Goal: Transaction & Acquisition: Purchase product/service

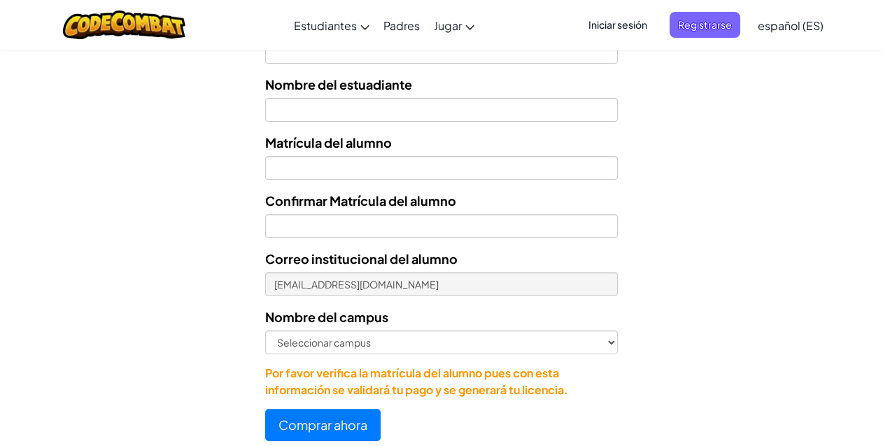
scroll to position [770, 0]
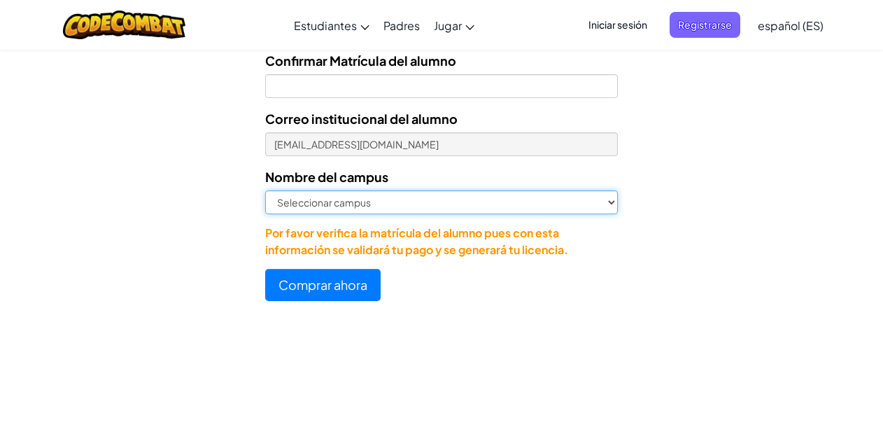
click at [348, 195] on select "Seleccionar campus [GEOGRAPHIC_DATA] Central [GEOGRAPHIC_DATA] [GEOGRAPHIC_DATA…" at bounding box center [441, 202] width 353 height 24
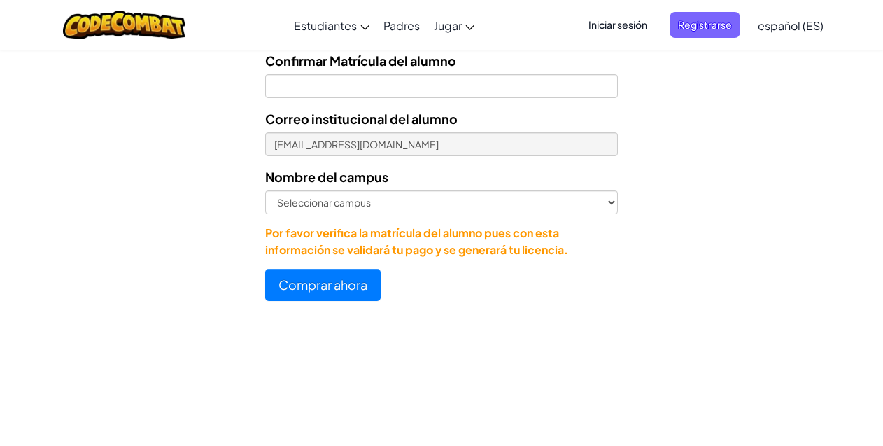
click at [200, 151] on form "Seleccionar licencia Licencia anual de estudiante - [GEOGRAPHIC_DATA] - $15 Núm…" at bounding box center [309, 13] width 618 height 575
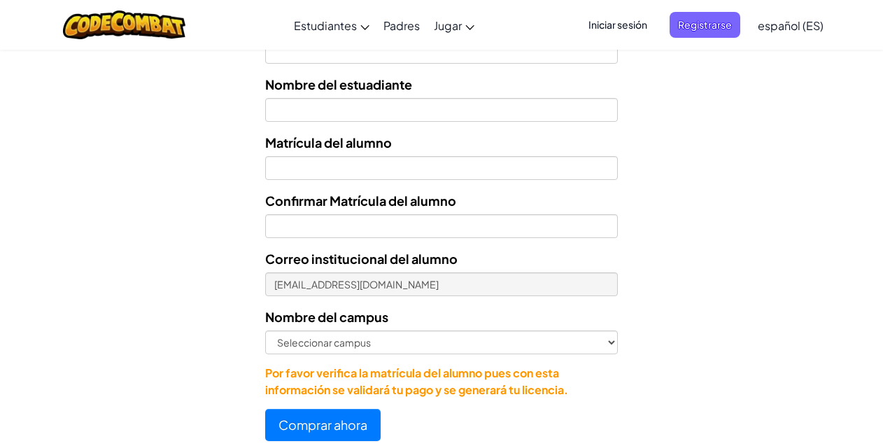
scroll to position [840, 0]
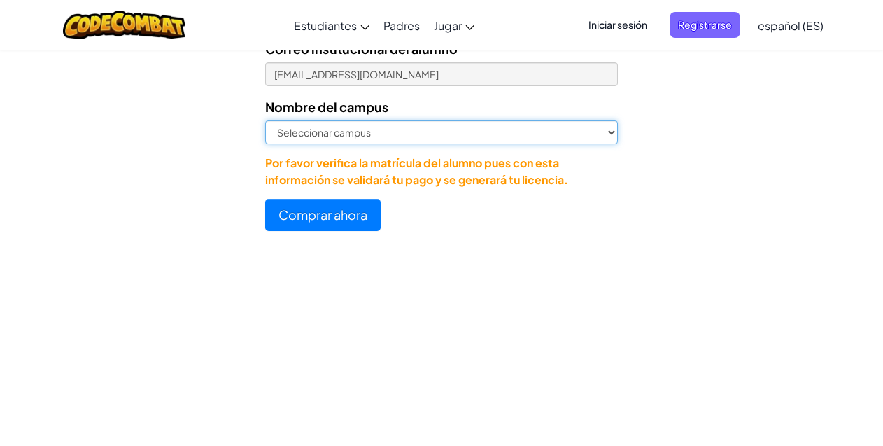
click at [393, 133] on select "Seleccionar campus [GEOGRAPHIC_DATA] Central [GEOGRAPHIC_DATA] [GEOGRAPHIC_DATA…" at bounding box center [441, 132] width 353 height 24
select select "Cancún"
click at [265, 120] on select "Seleccionar campus [GEOGRAPHIC_DATA] Central [GEOGRAPHIC_DATA] [GEOGRAPHIC_DATA…" at bounding box center [441, 132] width 353 height 24
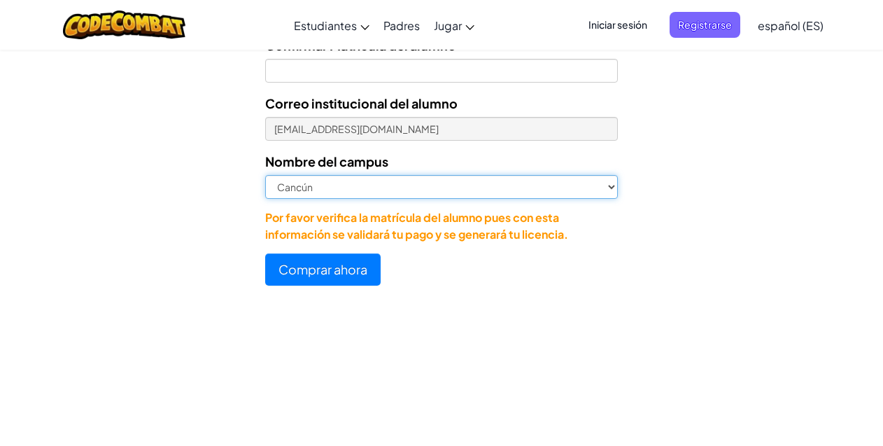
scroll to position [700, 0]
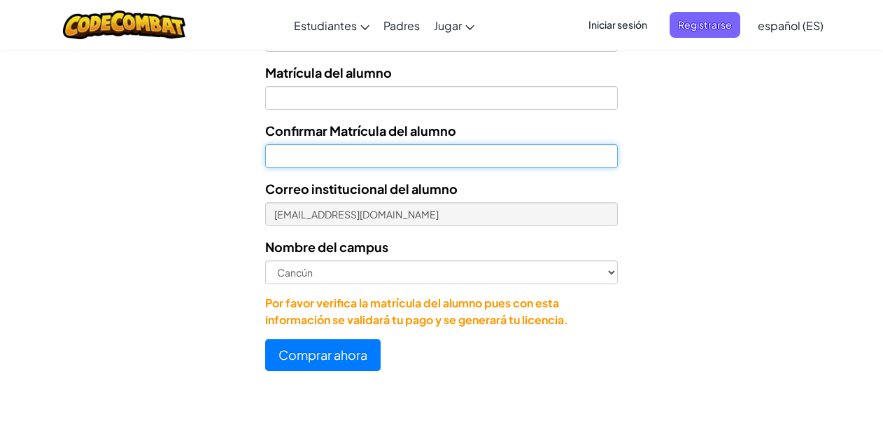
click at [344, 162] on input "Confirmar Matrícula del alumno" at bounding box center [441, 156] width 353 height 24
type input "07160688"
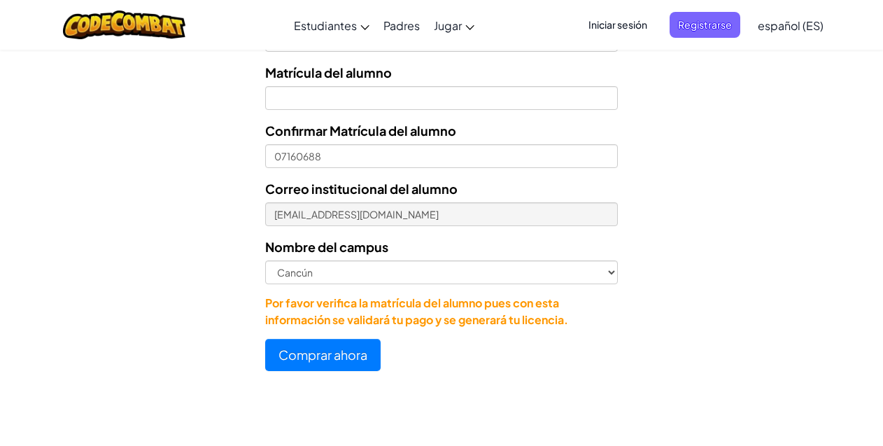
drag, startPoint x: 344, startPoint y: 83, endPoint x: 345, endPoint y: 94, distance: 11.2
click at [344, 85] on div "Matrícula del alumno" at bounding box center [441, 86] width 353 height 48
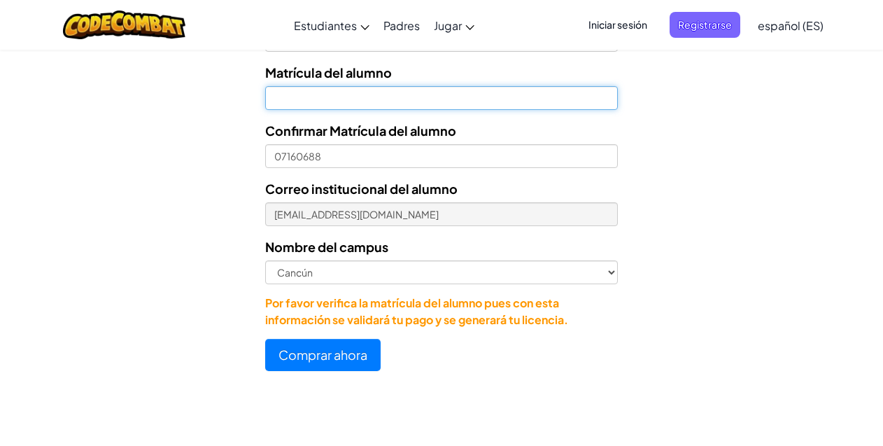
click at [329, 98] on input "Nombre del estuadiante" at bounding box center [441, 98] width 353 height 24
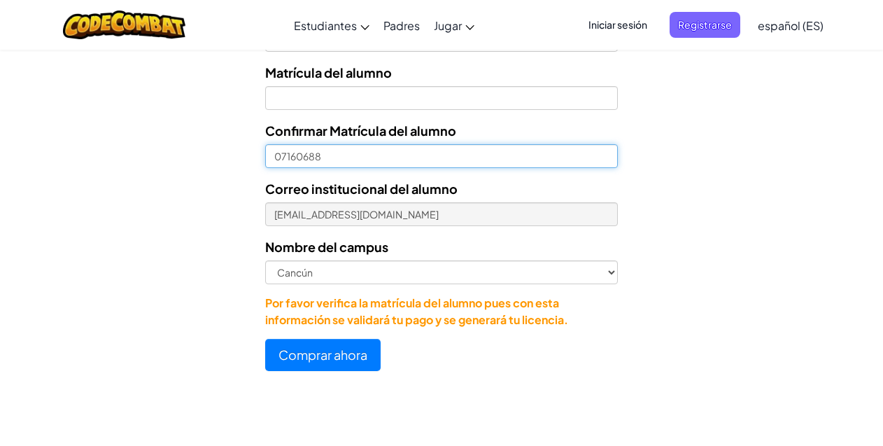
drag, startPoint x: 272, startPoint y: 153, endPoint x: 327, endPoint y: 150, distance: 54.6
click at [325, 153] on input "07160688" at bounding box center [441, 156] width 353 height 24
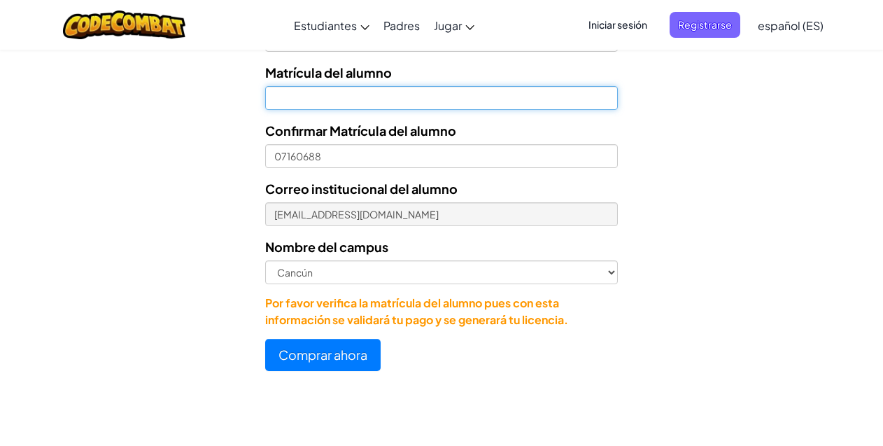
click at [316, 100] on input "Nombre del estuadiante" at bounding box center [441, 98] width 353 height 24
paste input "07160688"
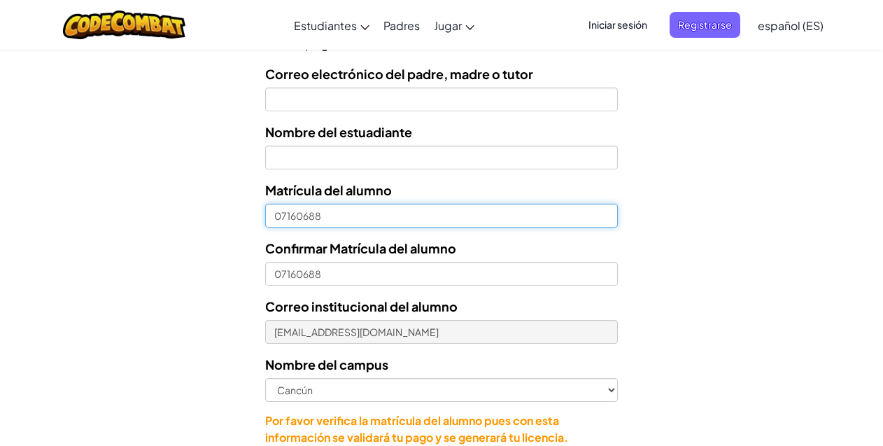
scroll to position [560, 0]
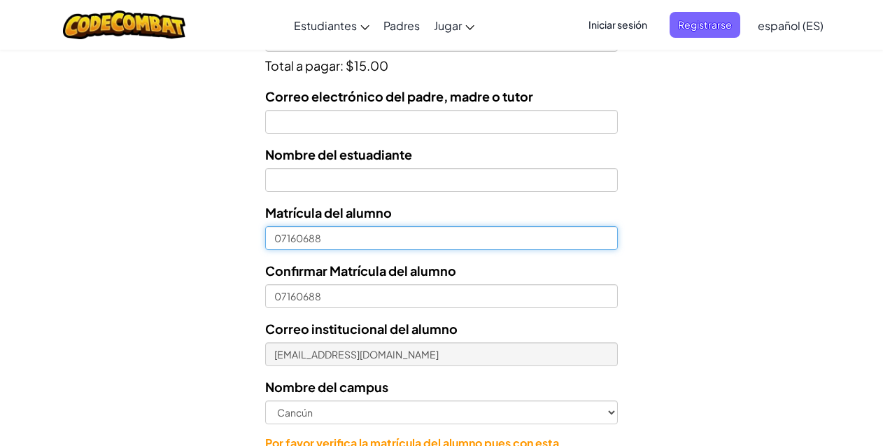
type input "07160688"
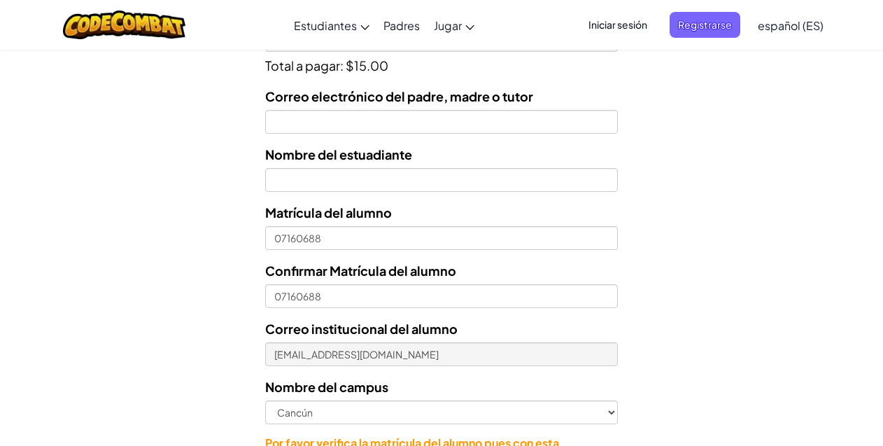
click at [327, 162] on label "Nombre del estuadiante" at bounding box center [338, 154] width 147 height 20
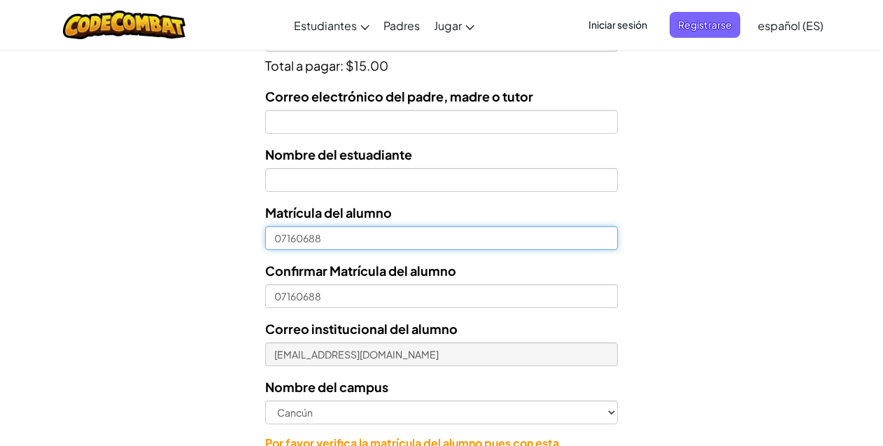
click at [327, 226] on input "07160688" at bounding box center [441, 238] width 353 height 24
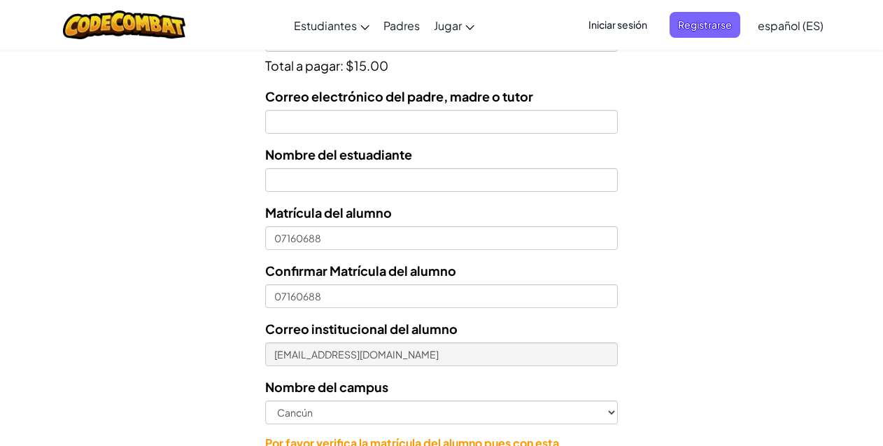
click at [307, 163] on label "Nombre del estuadiante" at bounding box center [338, 154] width 147 height 20
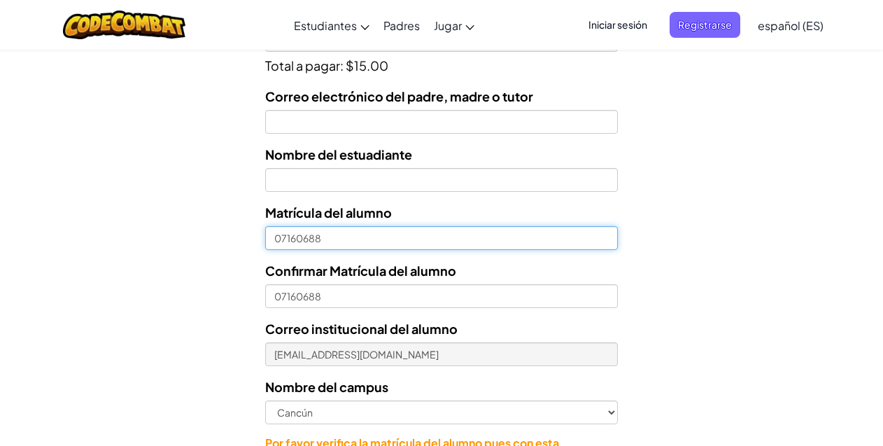
click at [307, 226] on input "07160688" at bounding box center [441, 238] width 353 height 24
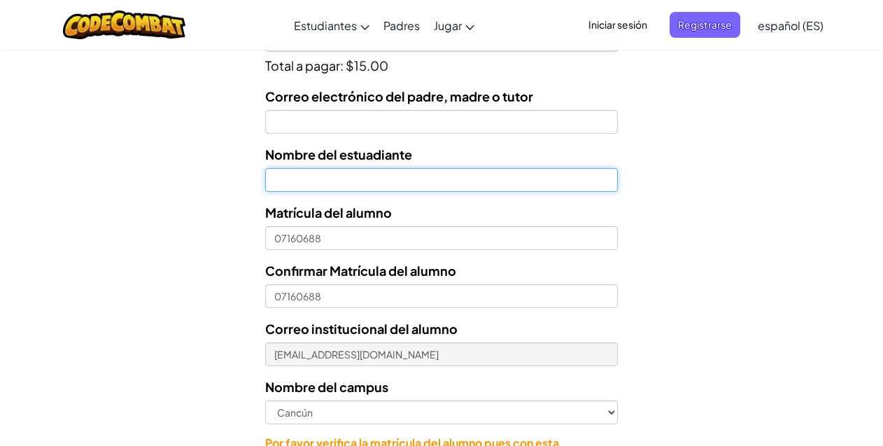
click at [312, 181] on input "text" at bounding box center [441, 180] width 353 height 24
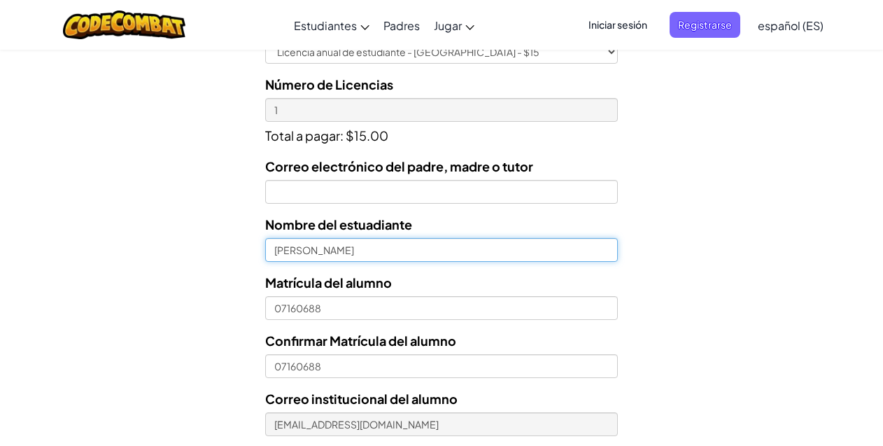
type input "[PERSON_NAME]"
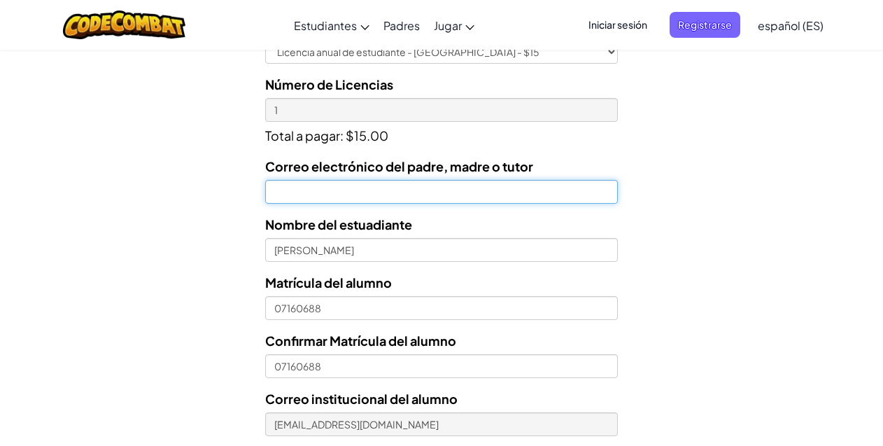
click at [322, 195] on input "Correo electrónico del padre, madre o tutor" at bounding box center [441, 192] width 353 height 24
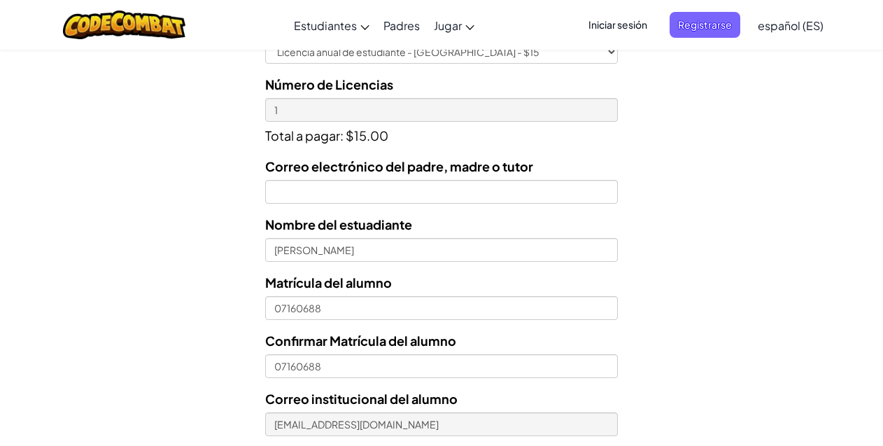
click at [237, 123] on form "Seleccionar licencia Licencia anual de estudiante - [GEOGRAPHIC_DATA] - $15 Núm…" at bounding box center [309, 293] width 618 height 575
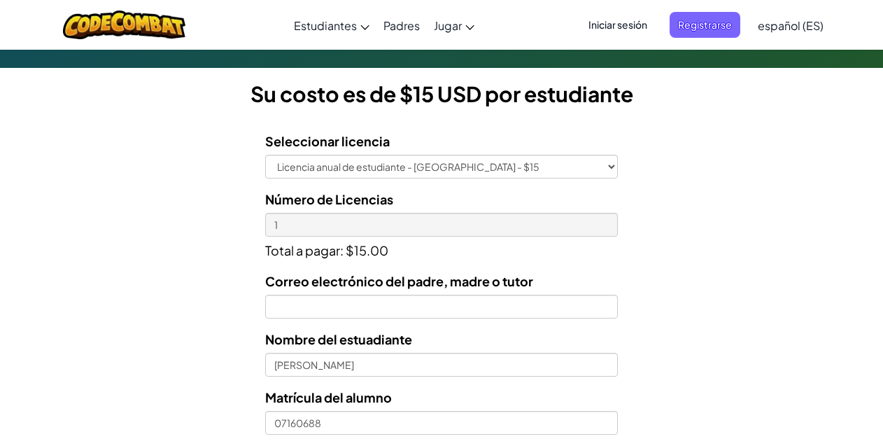
scroll to position [350, 0]
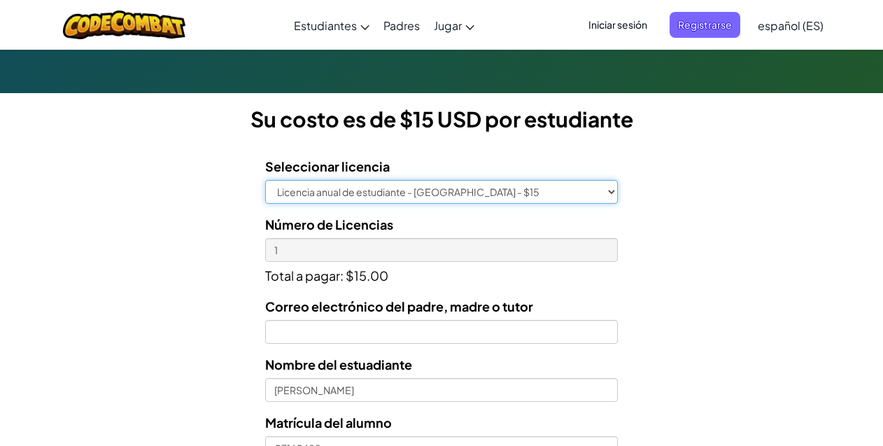
click at [404, 186] on select "Licencia anual de estudiante - [GEOGRAPHIC_DATA] - $15" at bounding box center [441, 192] width 353 height 24
click at [265, 180] on select "Licencia anual de estudiante - [GEOGRAPHIC_DATA] - $15" at bounding box center [441, 192] width 353 height 24
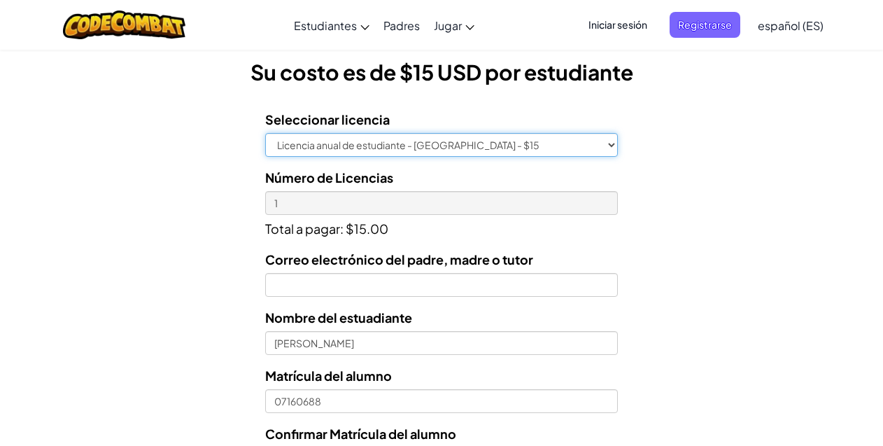
scroll to position [420, 0]
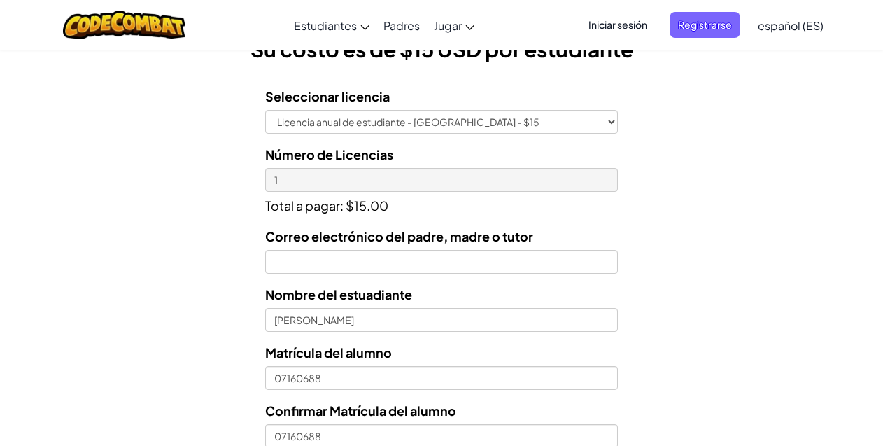
click at [350, 271] on div "Correo electrónico del padre, madre o tutor Nombre del estuadiante [PERSON_NAME…" at bounding box center [441, 417] width 353 height 382
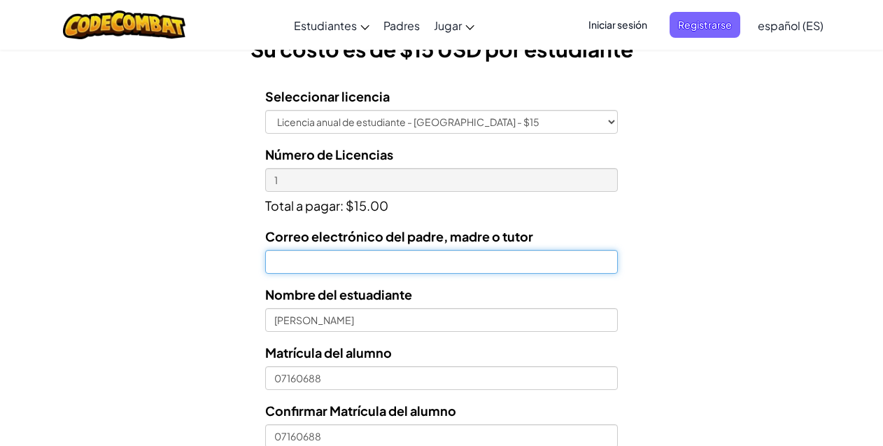
click at [347, 269] on input "Correo electrónico del padre, madre o tutor" at bounding box center [441, 262] width 353 height 24
click at [506, 256] on input "Correo electrónico del padre, madre o tutor" at bounding box center [441, 262] width 353 height 24
click at [521, 251] on input "Correo electrónico del padre, madre o tutor" at bounding box center [441, 262] width 353 height 24
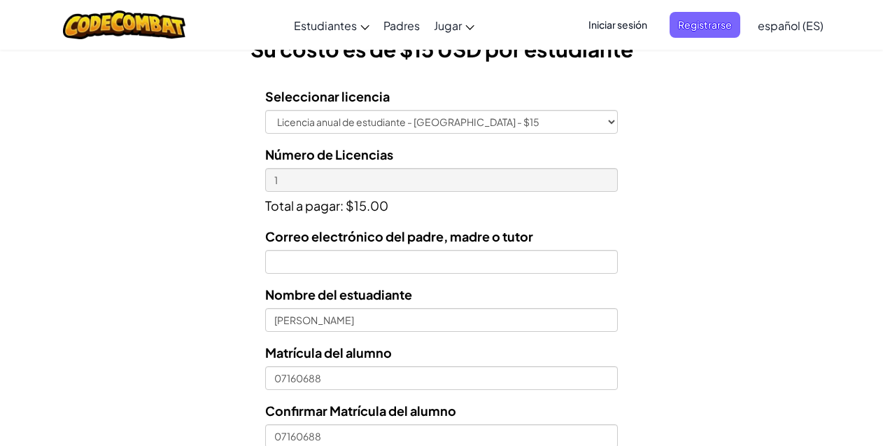
drag, startPoint x: 585, startPoint y: 231, endPoint x: 593, endPoint y: 230, distance: 7.8
click at [586, 231] on div "Correo electrónico del padre, madre o tutor" at bounding box center [441, 250] width 353 height 48
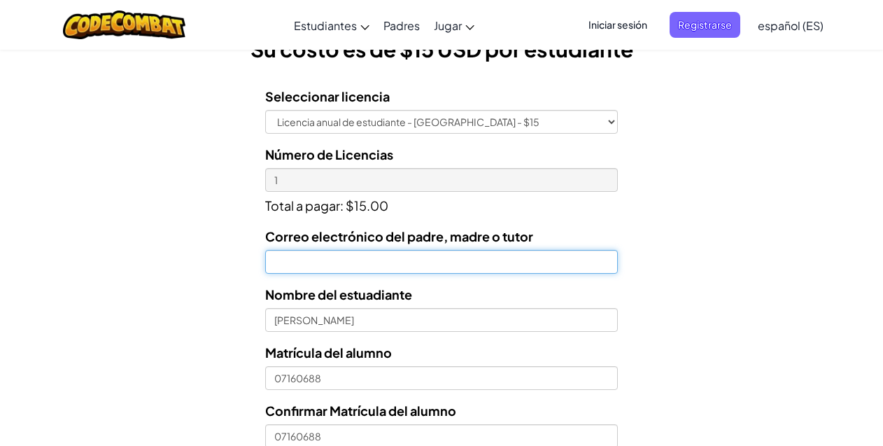
click at [567, 264] on input "Correo electrónico del padre, madre o tutor" at bounding box center [441, 262] width 353 height 24
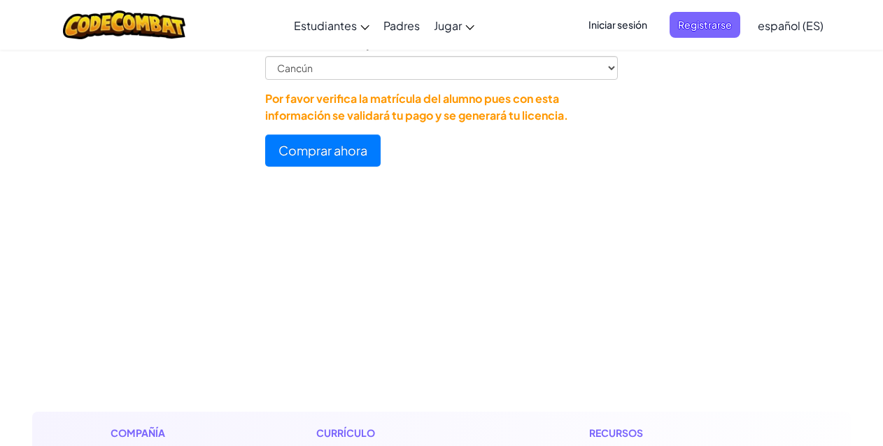
scroll to position [910, 0]
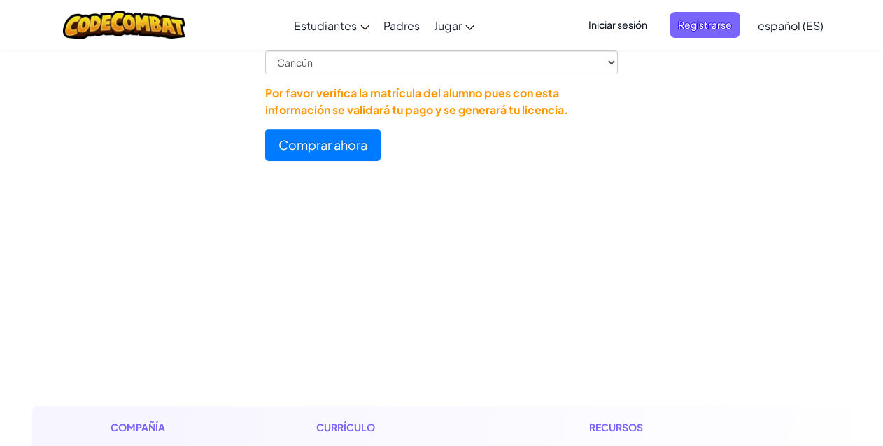
type input "[EMAIL_ADDRESS][DOMAIN_NAME]"
drag, startPoint x: 348, startPoint y: 144, endPoint x: 353, endPoint y: 155, distance: 12.5
click at [347, 144] on button "Comprar ahora" at bounding box center [322, 145] width 115 height 32
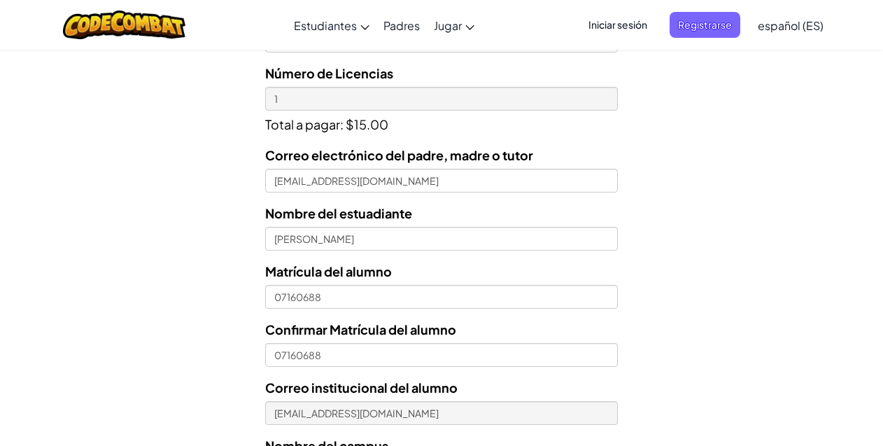
scroll to position [560, 0]
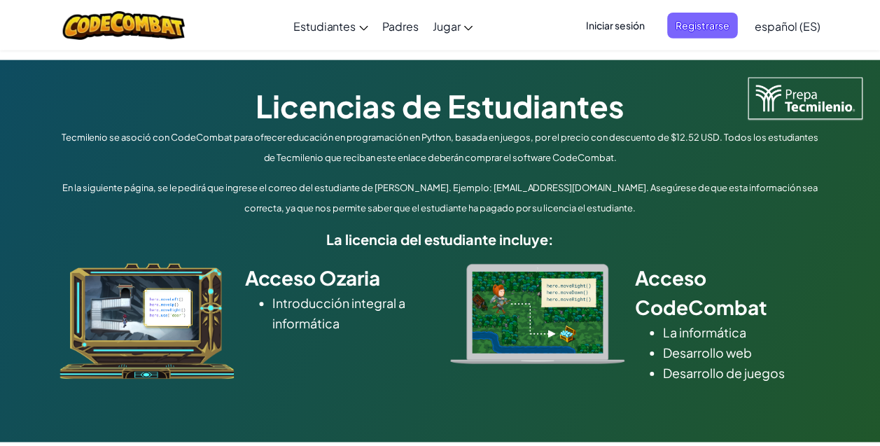
scroll to position [560, 0]
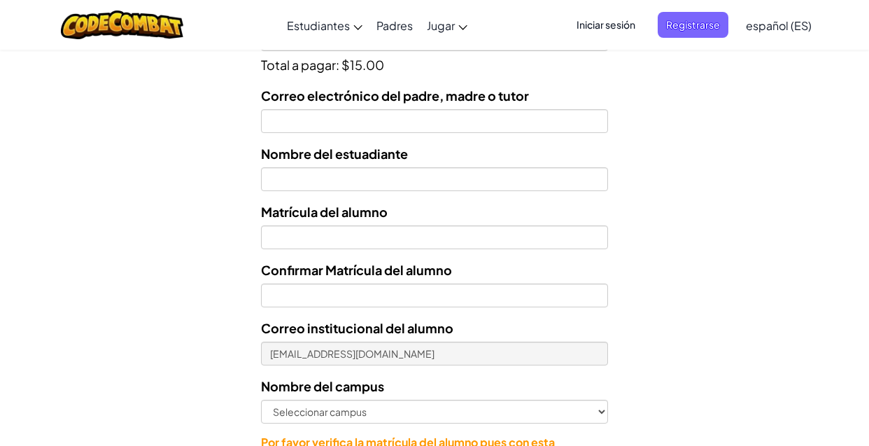
click at [626, 23] on span "Iniciar sesión" at bounding box center [606, 25] width 76 height 26
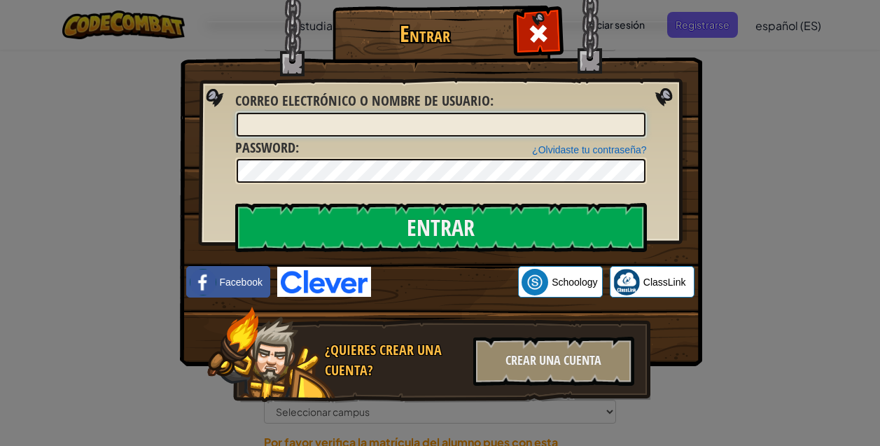
click at [415, 124] on input "Correo electrónico o nombre de usuario :" at bounding box center [441, 125] width 409 height 24
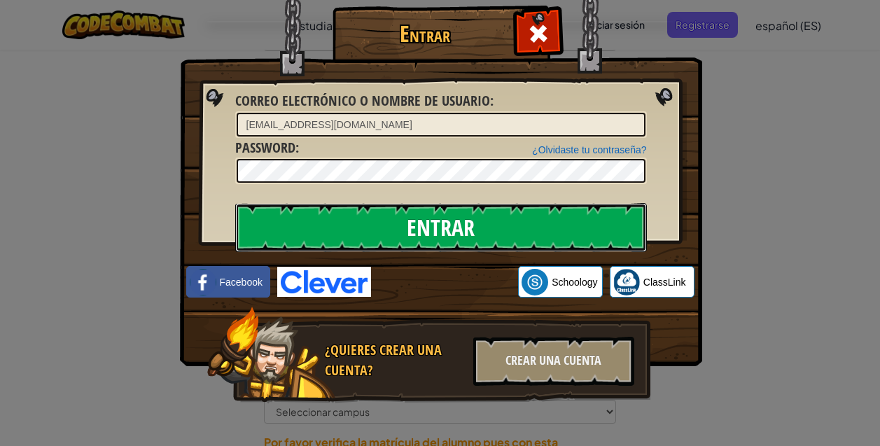
click at [387, 234] on input "Entrar" at bounding box center [440, 227] width 411 height 49
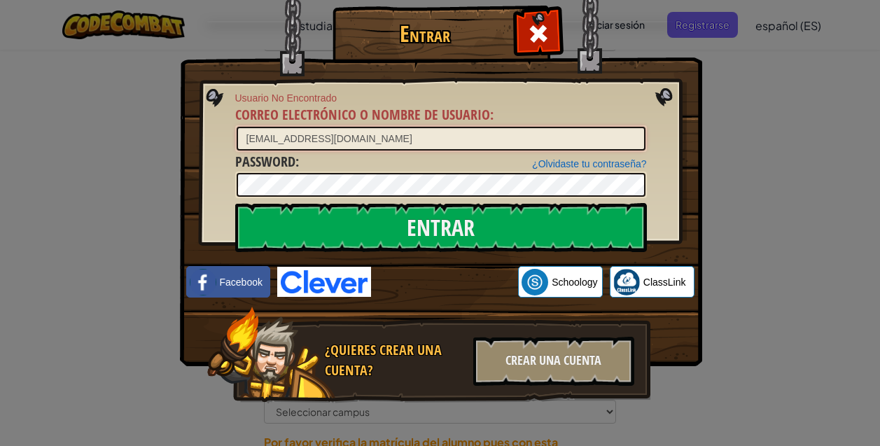
click at [429, 142] on input "AL071560688@tecmilenio.mx" at bounding box center [441, 139] width 409 height 24
type input "A"
click at [372, 141] on input "Correo electrónico o nombre de usuario :" at bounding box center [441, 139] width 409 height 24
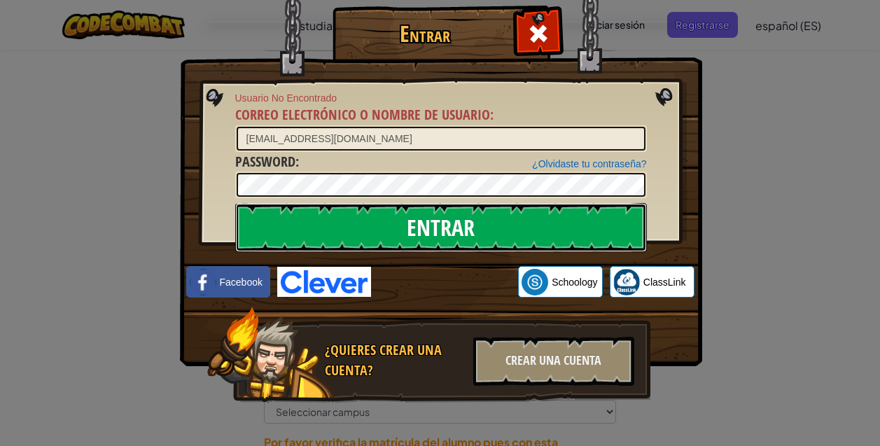
click at [342, 228] on input "Entrar" at bounding box center [440, 227] width 411 height 49
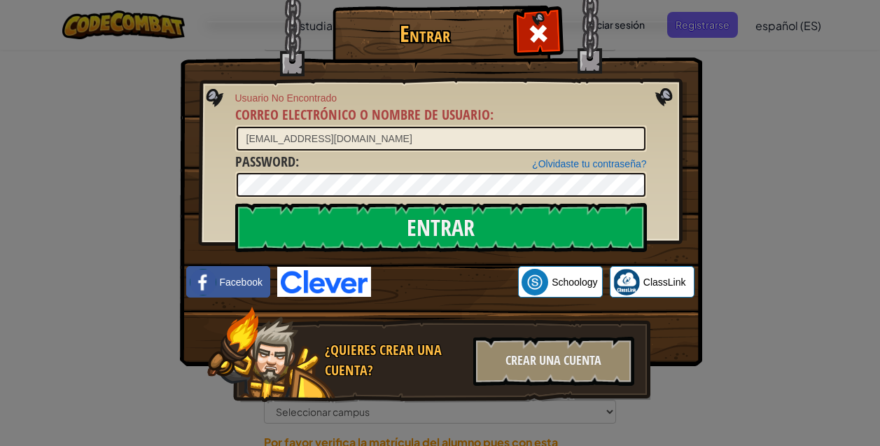
click at [430, 152] on div "¿Olvidaste tu contraseña? Password :" at bounding box center [440, 175] width 411 height 47
click at [344, 141] on input "AL071560688@tecmilenio.mx" at bounding box center [441, 139] width 409 height 24
click at [421, 152] on div "¿Olvidaste tu contraseña? Password :" at bounding box center [440, 175] width 411 height 47
click at [418, 138] on input "AL071560688@tecmilenio.mx" at bounding box center [441, 139] width 409 height 24
click at [441, 143] on input "AL071560688@tecmilenio.mx" at bounding box center [441, 139] width 409 height 24
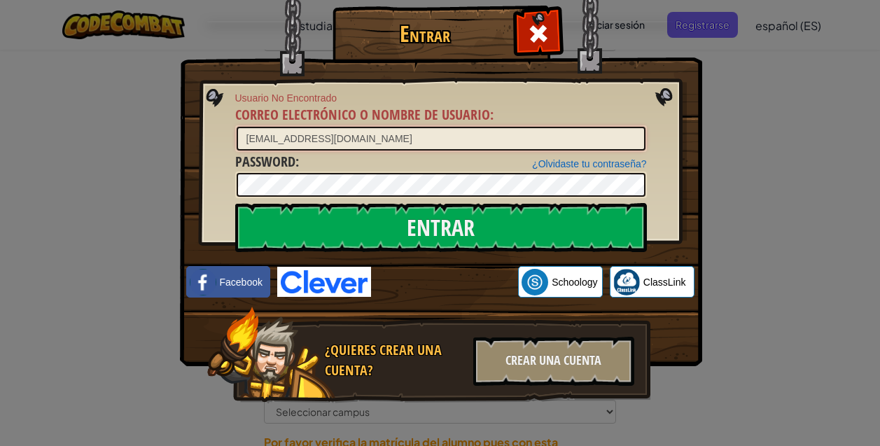
click at [397, 127] on input "AL071560688@tecmilenio.mx" at bounding box center [441, 139] width 409 height 24
type input "A"
